Goal: Transaction & Acquisition: Subscribe to service/newsletter

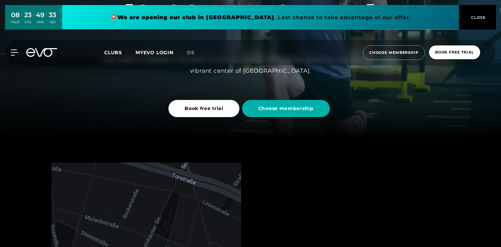
scroll to position [19, 0]
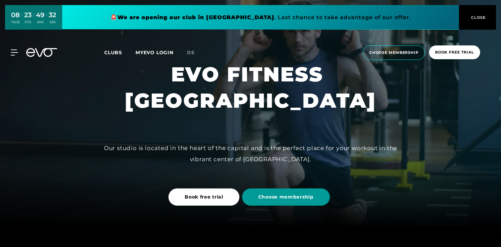
click at [303, 197] on span "Choose membership" at bounding box center [285, 196] width 55 height 7
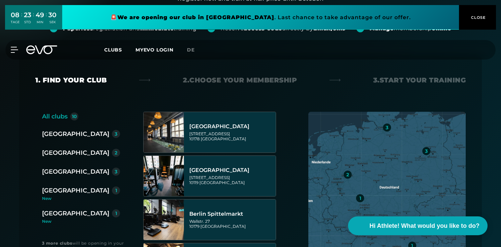
scroll to position [94, 0]
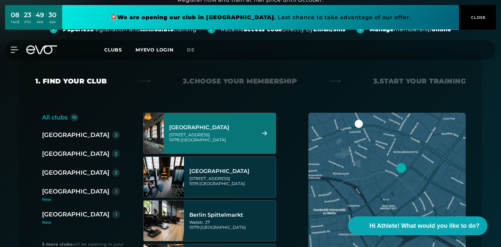
click at [227, 125] on div "[GEOGRAPHIC_DATA]" at bounding box center [211, 127] width 84 height 7
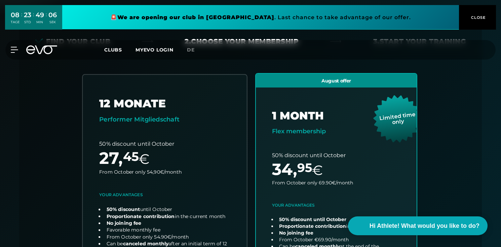
scroll to position [0, 0]
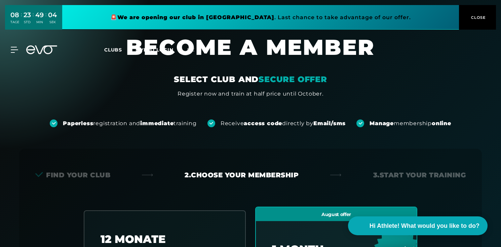
click at [13, 46] on div "MyEVO Login About Memberships free trial DAYPASS EVO Studios [GEOGRAPHIC_DATA] …" at bounding box center [250, 49] width 498 height 19
click at [13, 55] on div "MyEVO Login About Memberships free trial DAYPASS EVO Studios [GEOGRAPHIC_DATA] …" at bounding box center [250, 49] width 498 height 19
click at [13, 52] on icon at bounding box center [16, 50] width 10 height 6
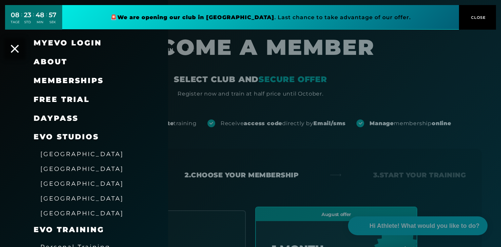
click at [70, 81] on span "Memberships" at bounding box center [69, 80] width 70 height 9
click at [90, 81] on span "Memberships" at bounding box center [69, 80] width 70 height 9
click at [56, 170] on span "[GEOGRAPHIC_DATA]" at bounding box center [81, 168] width 83 height 7
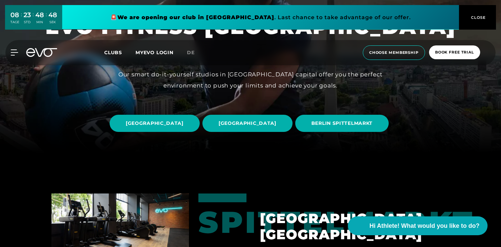
scroll to position [94, 0]
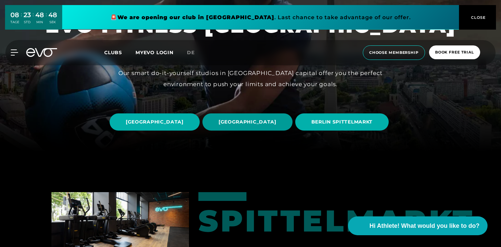
click at [292, 113] on span "[GEOGRAPHIC_DATA]" at bounding box center [247, 121] width 90 height 17
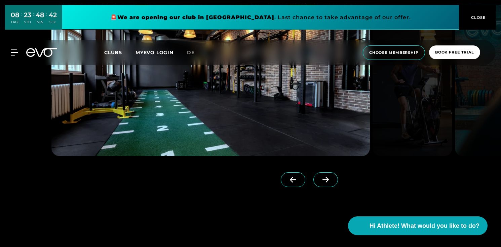
scroll to position [630, 0]
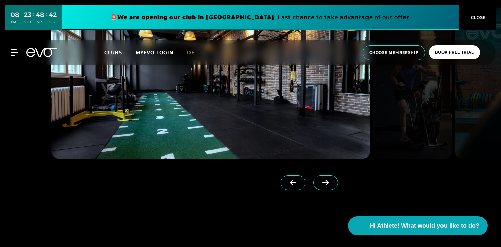
click at [313, 186] on span at bounding box center [325, 182] width 25 height 15
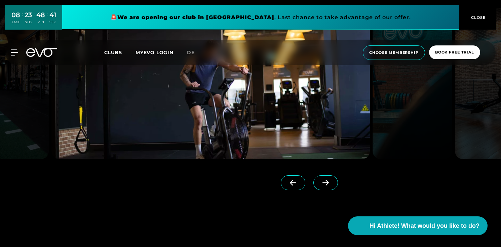
click at [313, 186] on span at bounding box center [325, 182] width 25 height 15
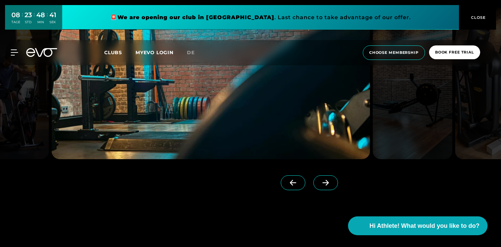
click at [313, 186] on span at bounding box center [325, 182] width 25 height 15
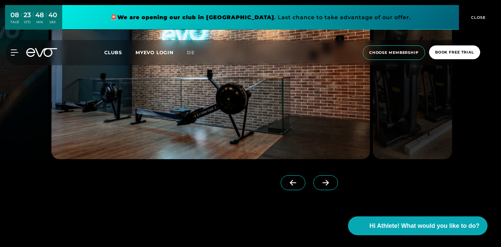
click at [313, 186] on span at bounding box center [325, 182] width 25 height 15
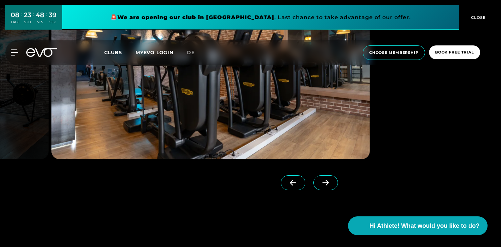
click at [313, 186] on span at bounding box center [325, 182] width 25 height 15
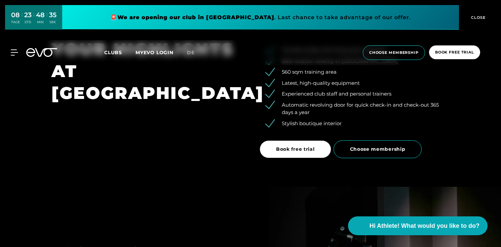
scroll to position [1045, 0]
